Goal: Check status: Check status

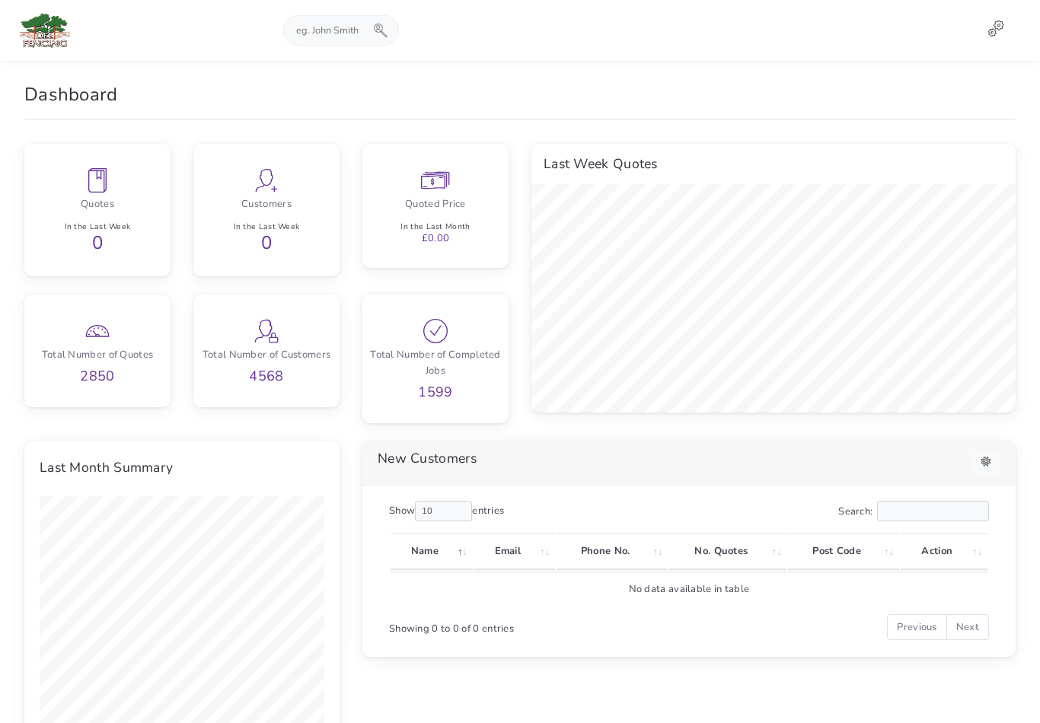
click at [346, 27] on input "text" at bounding box center [329, 30] width 90 height 29
type input "[PERSON_NAME]"
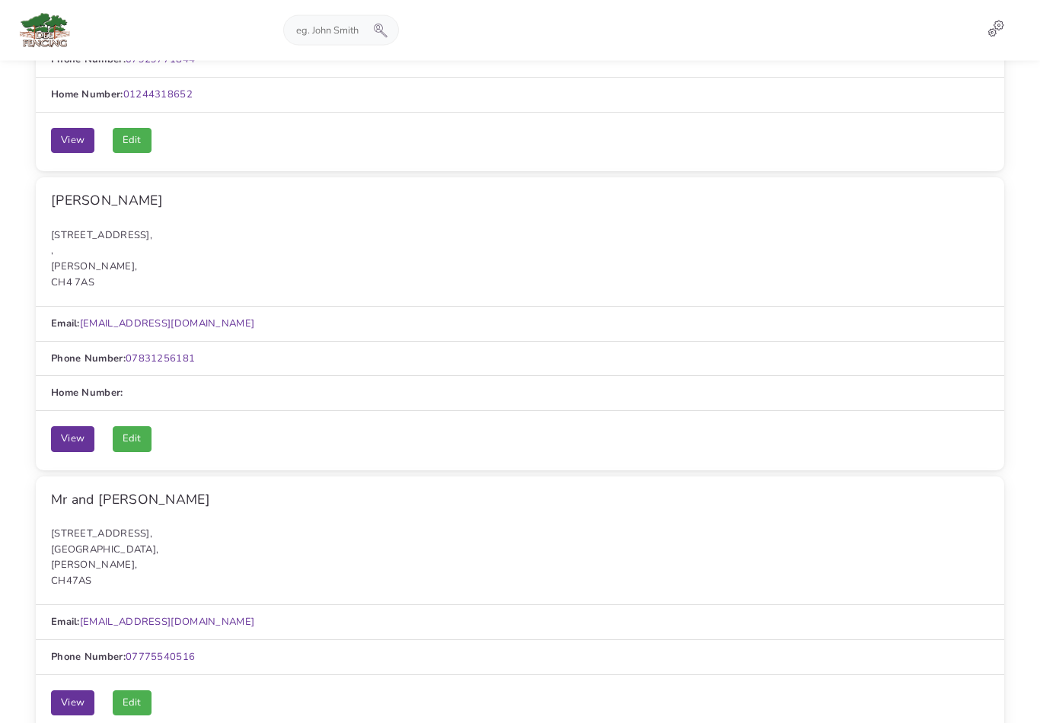
scroll to position [283, 0]
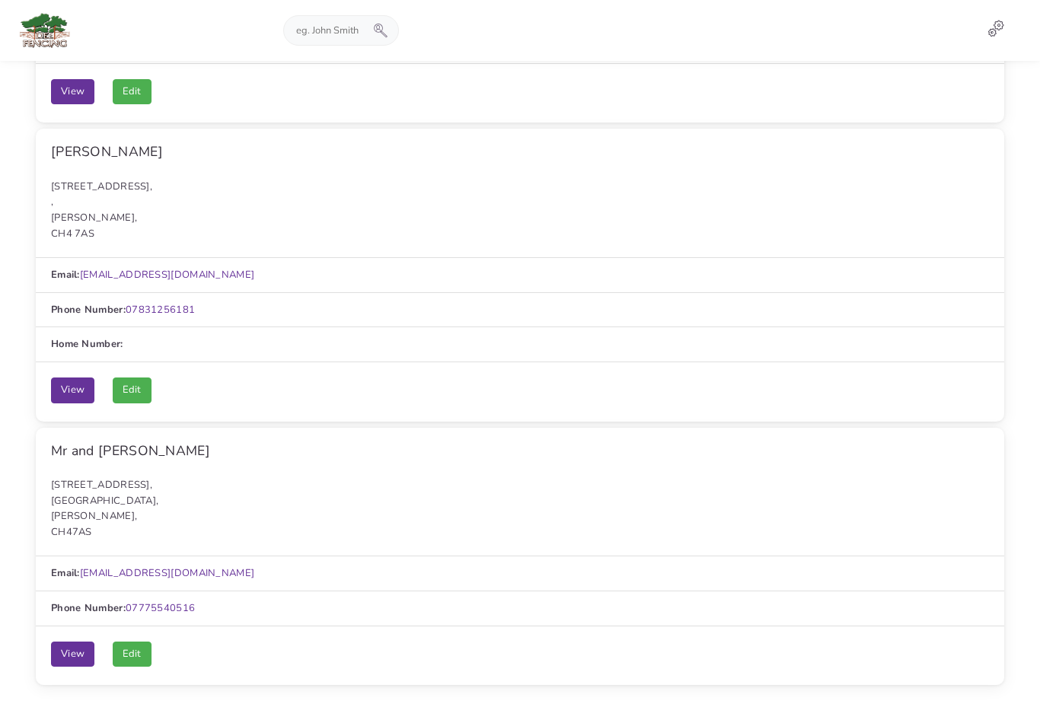
click at [71, 642] on link "View" at bounding box center [72, 655] width 43 height 26
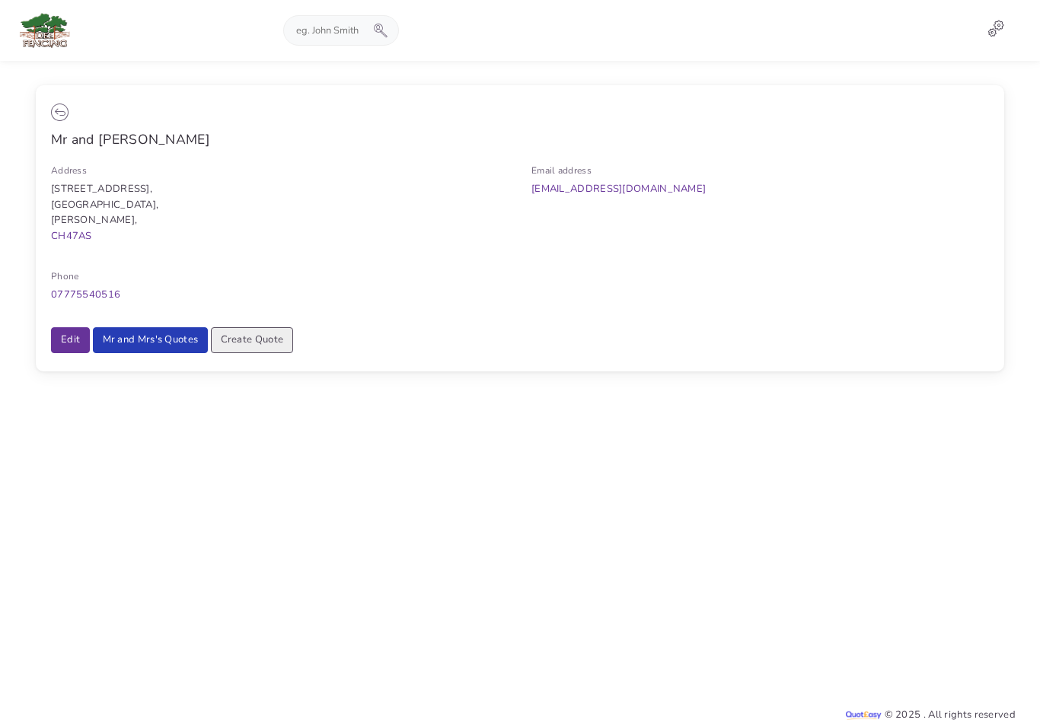
click at [145, 327] on link "Mr and Mrs's Quotes" at bounding box center [151, 340] width 116 height 26
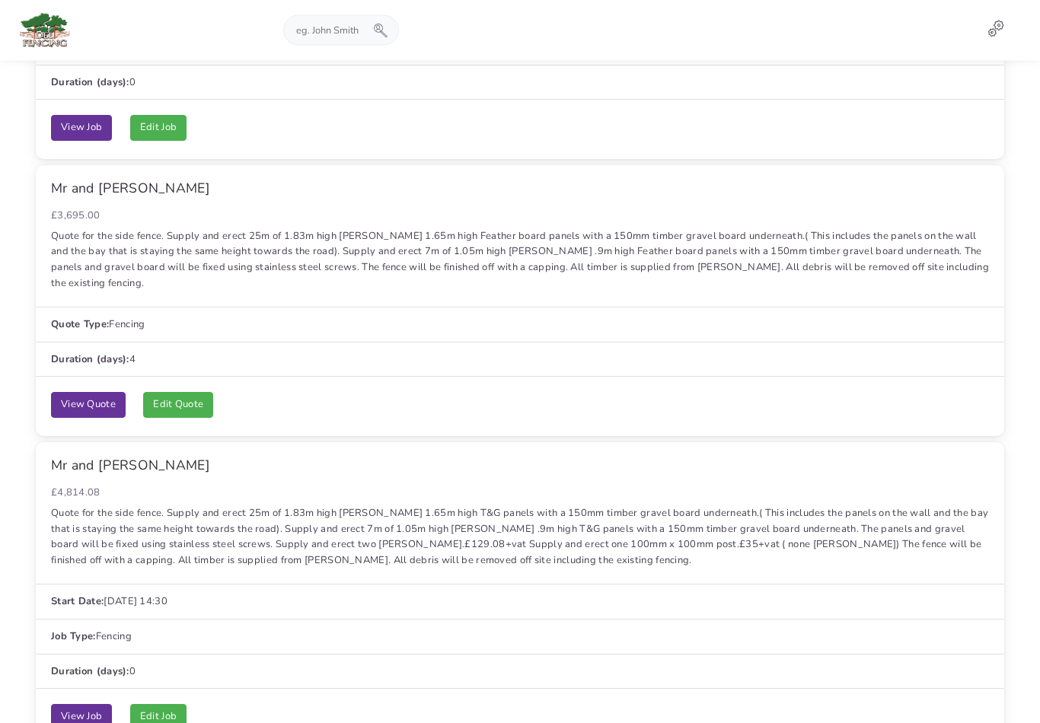
scroll to position [1060, 0]
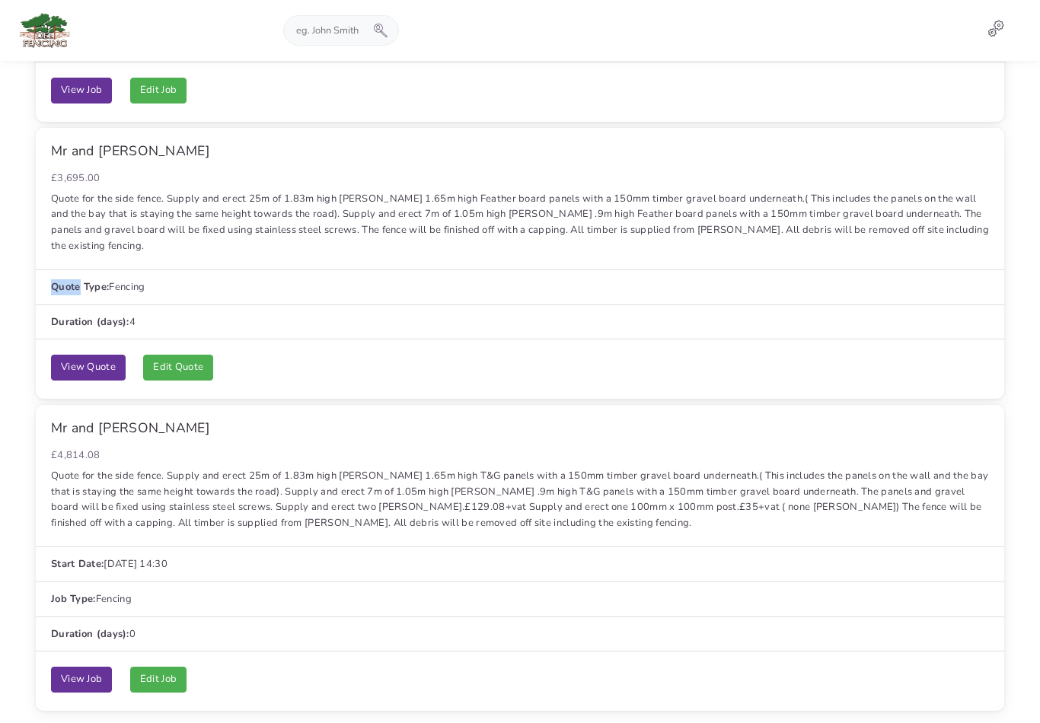
click at [77, 667] on link "View Job" at bounding box center [81, 680] width 61 height 26
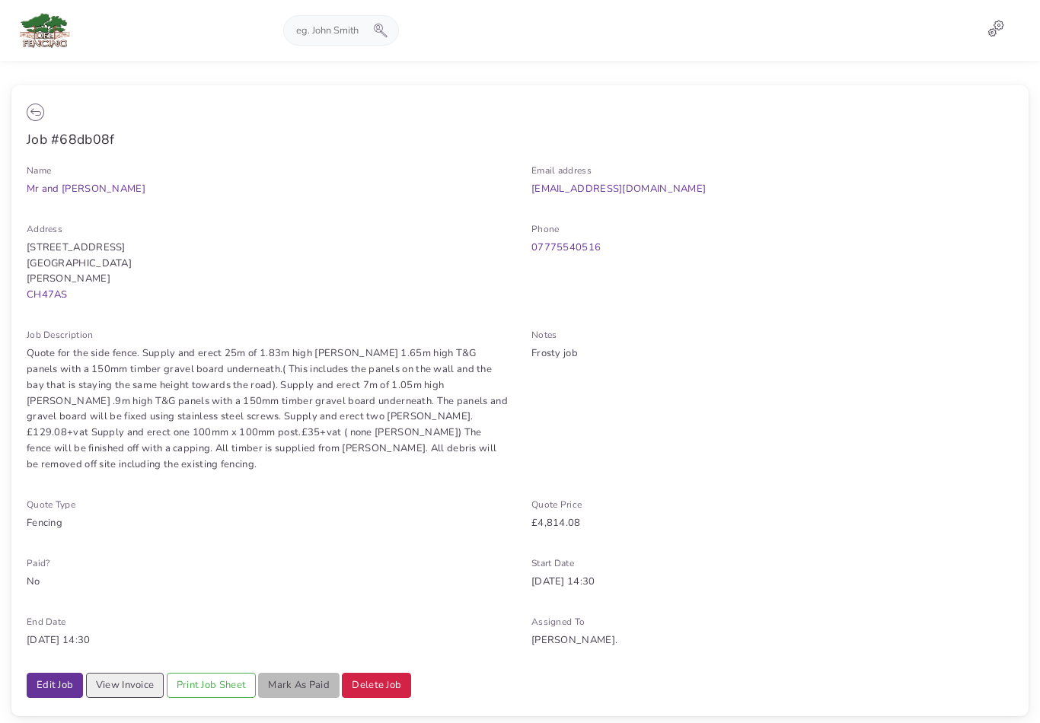
click at [132, 673] on link "View Invoice" at bounding box center [125, 686] width 78 height 26
